Goal: Task Accomplishment & Management: Use online tool/utility

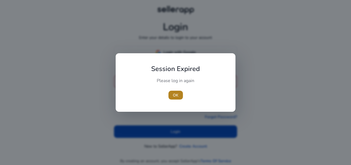
click at [179, 96] on span "button" at bounding box center [175, 95] width 14 height 13
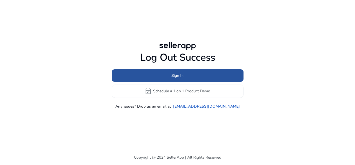
click at [185, 78] on span at bounding box center [178, 75] width 132 height 13
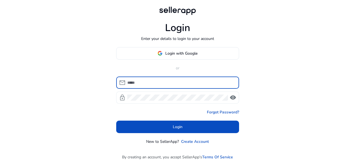
type input "**********"
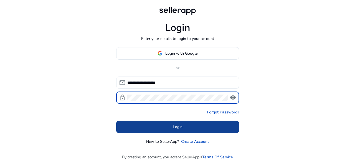
click at [179, 124] on span "Login" at bounding box center [178, 127] width 10 height 6
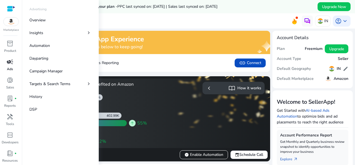
click at [10, 65] on span "campaign" at bounding box center [10, 62] width 7 height 7
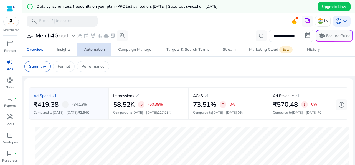
click at [94, 50] on div "Automation" at bounding box center [94, 50] width 21 height 4
